Goal: Information Seeking & Learning: Learn about a topic

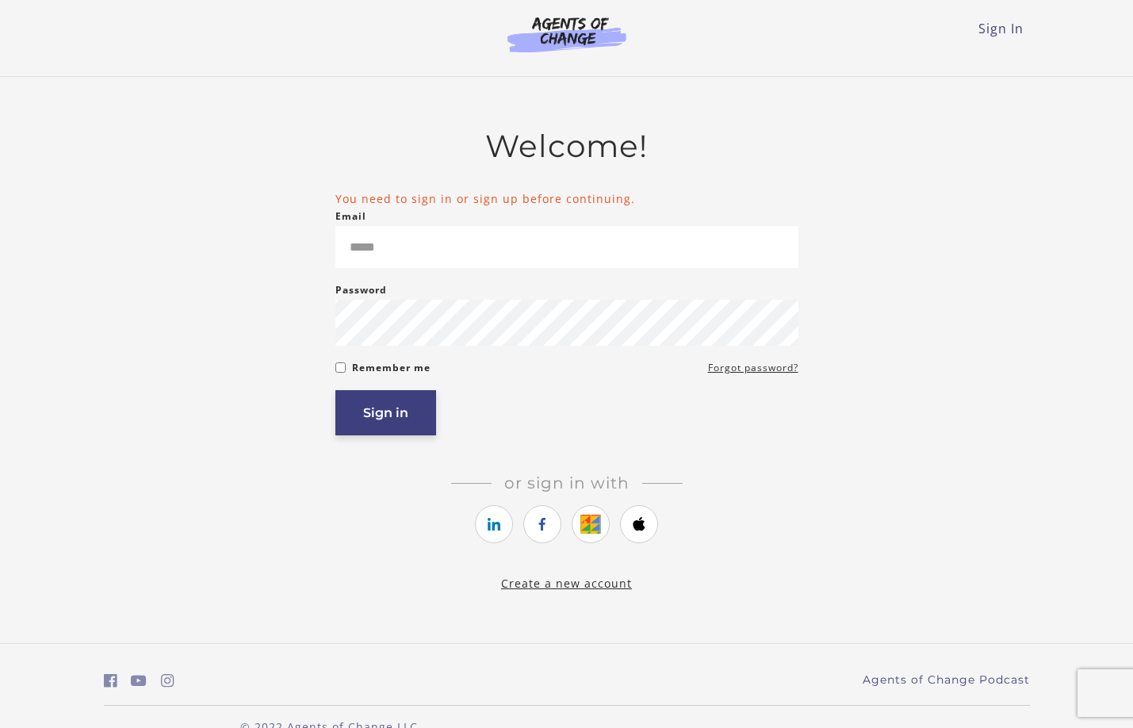
type input "**********"
click at [405, 418] on button "Sign in" at bounding box center [385, 412] width 101 height 45
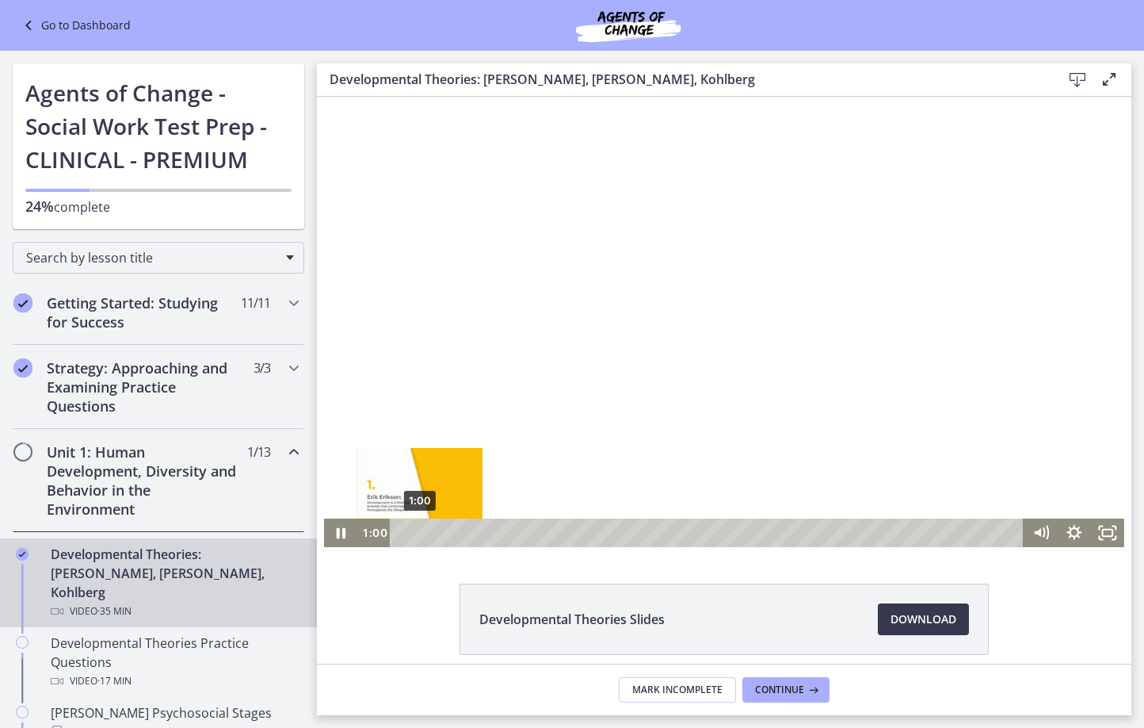
drag, startPoint x: 428, startPoint y: 536, endPoint x: 413, endPoint y: 536, distance: 15.1
click at [415, 536] on div "Playbar" at bounding box center [420, 533] width 10 height 10
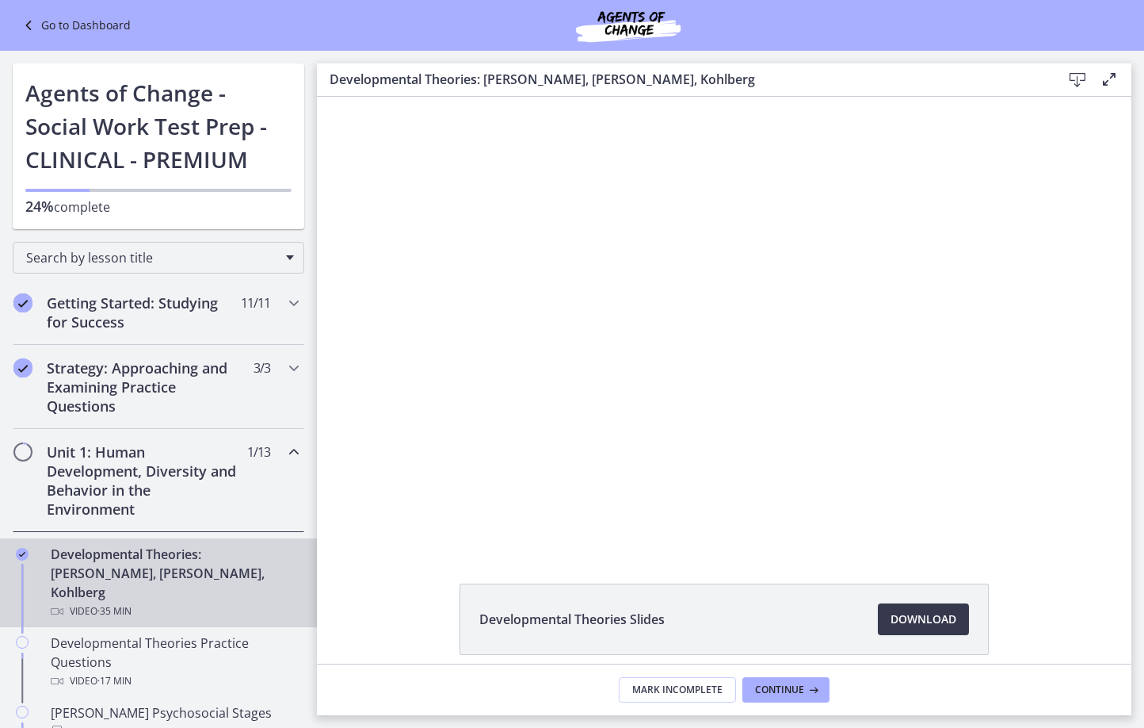
click at [351, 604] on div "Developmental Theories Slides Download Opens in a new window" at bounding box center [724, 656] width 815 height 147
click at [356, 30] on div "Go to Dashboard" at bounding box center [572, 25] width 1144 height 51
click at [350, 25] on div "Go to Dashboard" at bounding box center [572, 25] width 1144 height 51
